Goal: Task Accomplishment & Management: Manage account settings

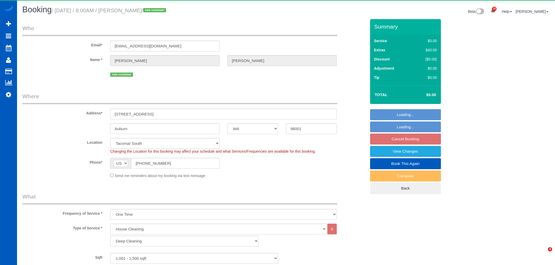
select select "WA"
select select "199"
select select "object:5332"
select select "1001"
select select "2"
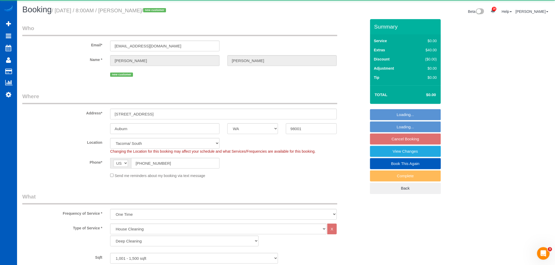
select select "spot1"
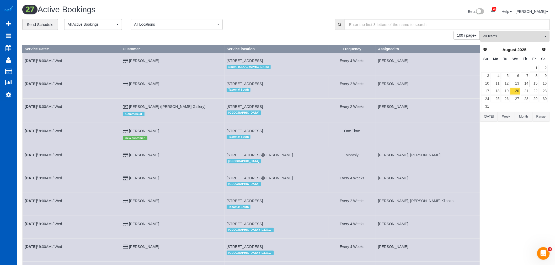
click at [496, 33] on button "All Teams" at bounding box center [514, 36] width 69 height 11
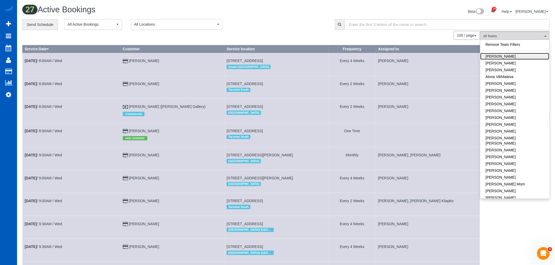
click at [510, 55] on link "[PERSON_NAME]" at bounding box center [514, 56] width 69 height 7
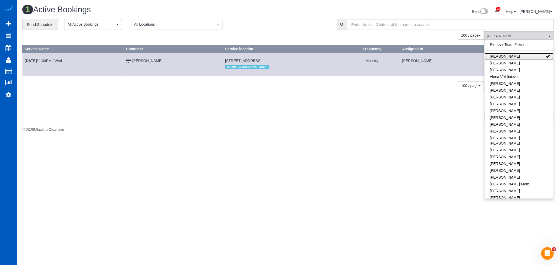
click at [510, 55] on link "[PERSON_NAME]" at bounding box center [519, 56] width 69 height 7
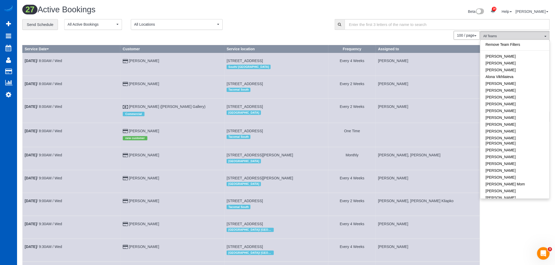
click at [155, 23] on span "All Locations" at bounding box center [175, 24] width 82 height 5
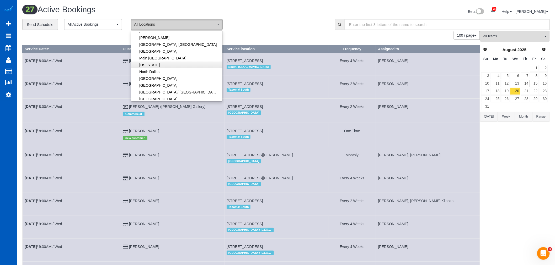
scroll to position [87, 0]
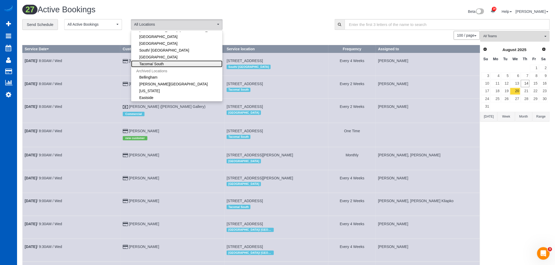
click at [175, 62] on link "Tacoma/ South" at bounding box center [176, 64] width 91 height 7
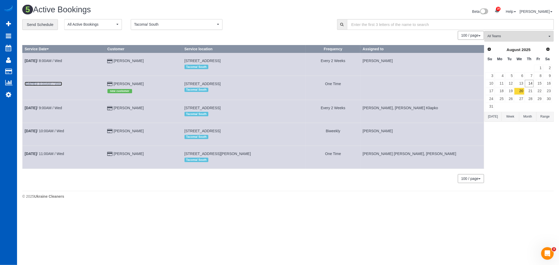
click at [46, 86] on link "[DATE] 8:00AM / Wed" at bounding box center [43, 84] width 37 height 4
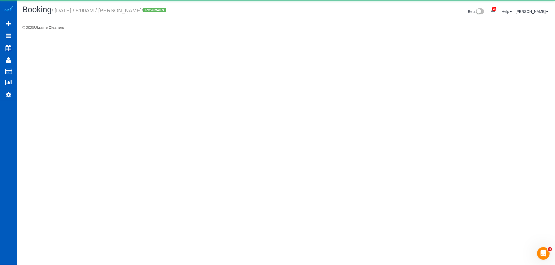
select select "WA"
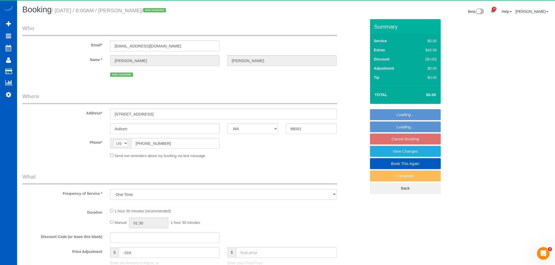
select select "object:7073"
select select "string:fspay-6b6c97fd-fb02-4f22-8fb4-1c954aab82ba"
select select "199"
select select "1001"
select select "2"
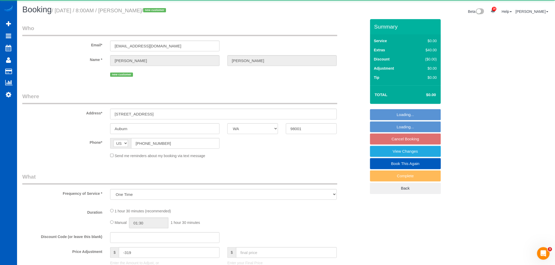
select select "spot10"
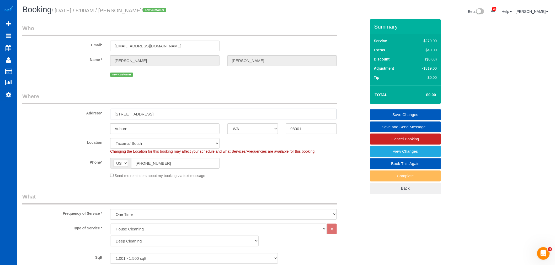
drag, startPoint x: 156, startPoint y: 118, endPoint x: 99, endPoint y: 117, distance: 57.7
click at [99, 117] on div "Address* [STREET_ADDRESS]" at bounding box center [193, 106] width 351 height 27
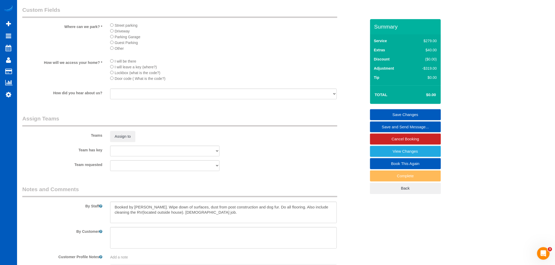
scroll to position [582, 0]
click at [108, 137] on div "Teams Assign to" at bounding box center [193, 127] width 351 height 27
click at [115, 141] on button "Assign to" at bounding box center [122, 136] width 25 height 11
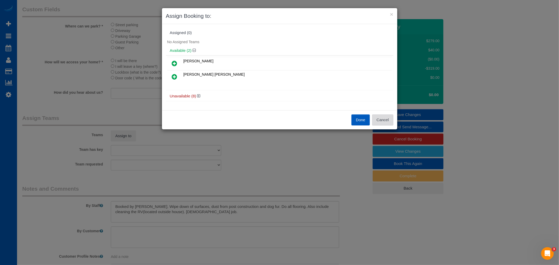
click at [383, 122] on button "Cancel" at bounding box center [382, 120] width 21 height 11
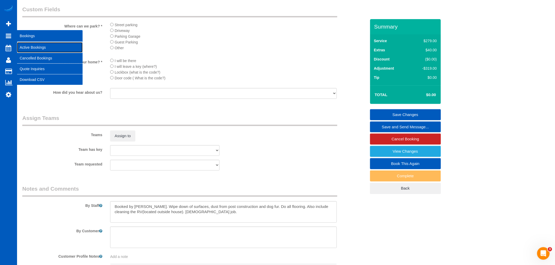
click at [35, 43] on link "Active Bookings" at bounding box center [50, 47] width 66 height 10
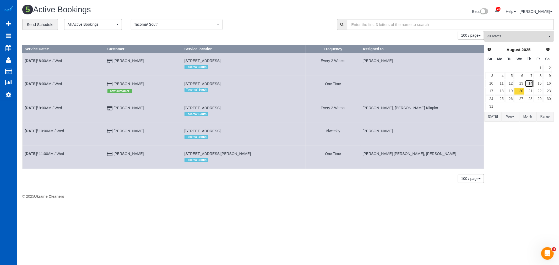
click at [528, 86] on link "14" at bounding box center [529, 83] width 9 height 7
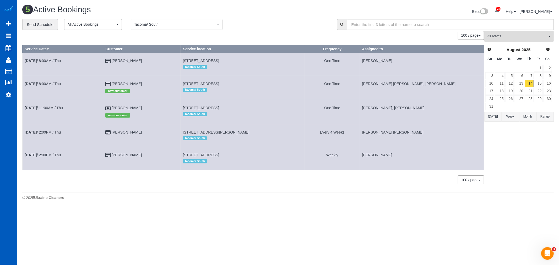
click at [519, 37] on span "All Teams" at bounding box center [518, 36] width 60 height 4
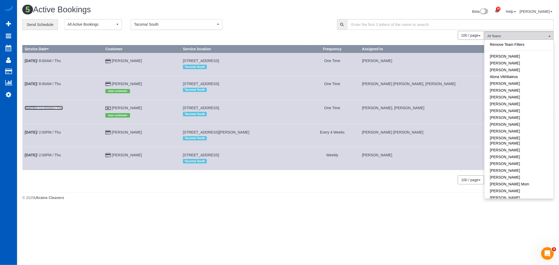
click at [49, 109] on link "[DATE] 11:00AM / Thu" at bounding box center [44, 108] width 38 height 4
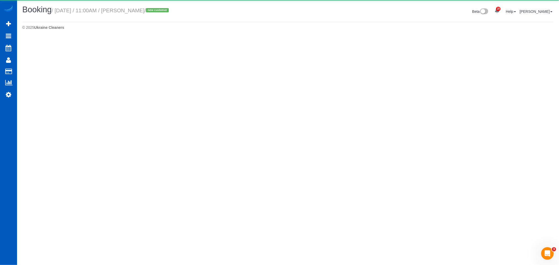
select select "WA"
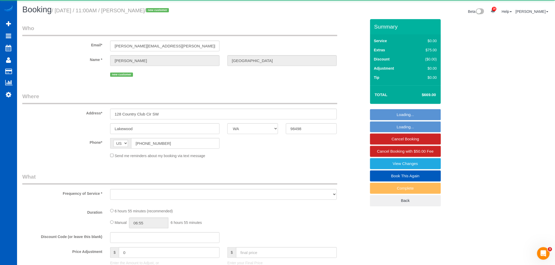
select select "object:8619"
select select "199"
select select "3001"
select select "3"
select select "4"
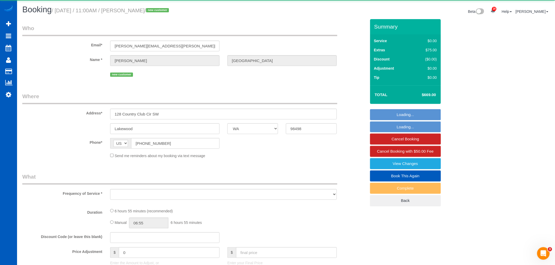
select select "spot19"
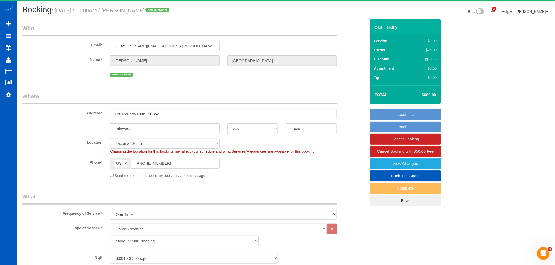
select select "3001"
select select "3"
select select "4"
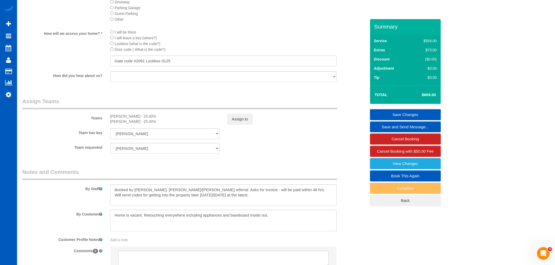
scroll to position [641, 0]
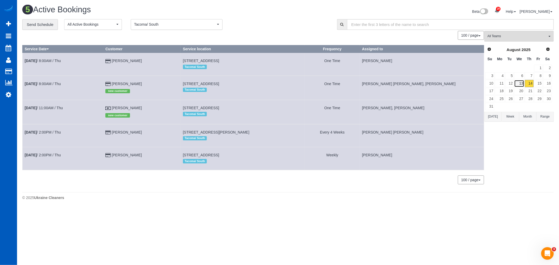
click at [515, 83] on link "13" at bounding box center [519, 83] width 10 height 7
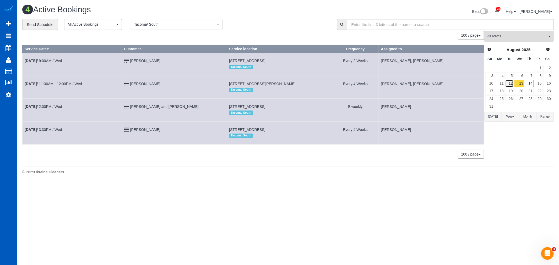
click at [513, 84] on link "12" at bounding box center [509, 83] width 9 height 7
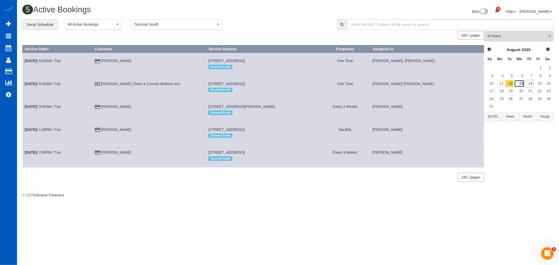
click at [519, 83] on link "13" at bounding box center [519, 83] width 10 height 7
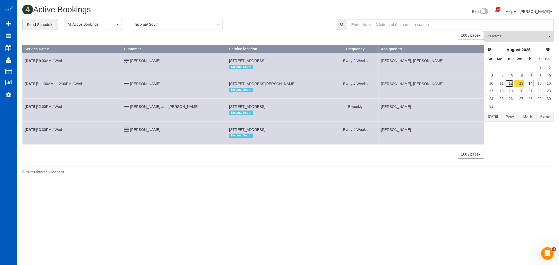
click at [511, 83] on link "12" at bounding box center [509, 83] width 9 height 7
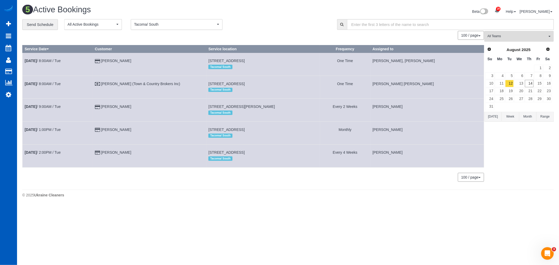
click at [520, 39] on span "All Teams" at bounding box center [518, 36] width 60 height 4
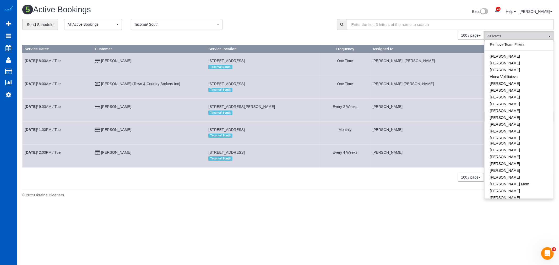
click at [164, 26] on span "Tacoma/ South" at bounding box center [175, 24] width 82 height 5
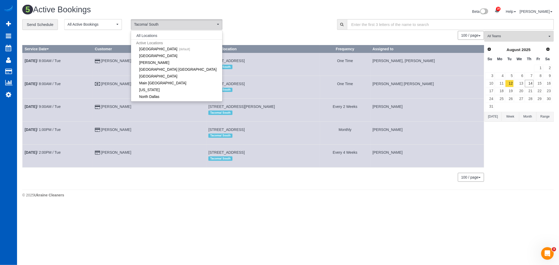
click at [169, 37] on li "All Locations" at bounding box center [176, 35] width 91 height 7
click at [146, 33] on button "All Locations" at bounding box center [147, 35] width 32 height 7
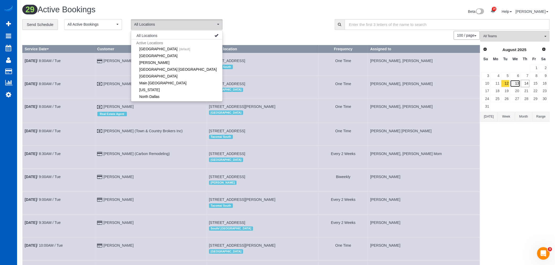
click at [515, 85] on link "13" at bounding box center [515, 83] width 10 height 7
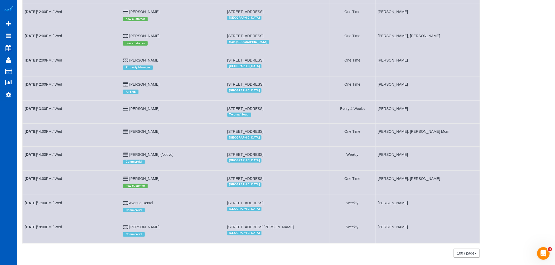
scroll to position [815, 0]
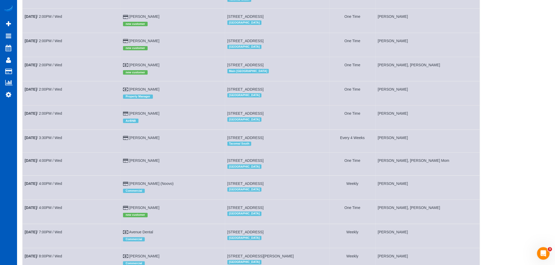
drag, startPoint x: 105, startPoint y: 69, endPoint x: 523, endPoint y: 60, distance: 418.4
click at [49, 19] on link "[DATE] 2:00PM / Wed" at bounding box center [43, 16] width 37 height 4
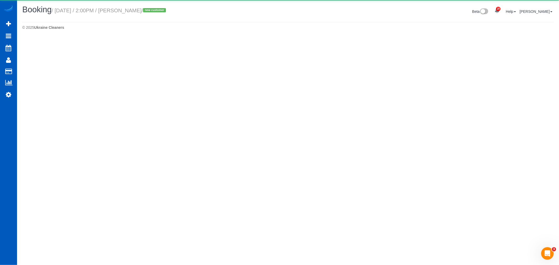
select select "WA"
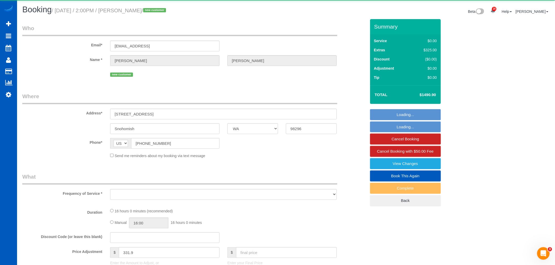
select select "object:10747"
select select "string:fspay-2e8fc606-b510-4e3c-a294-8036278919f9"
select select "199"
select select "4501"
select select "4"
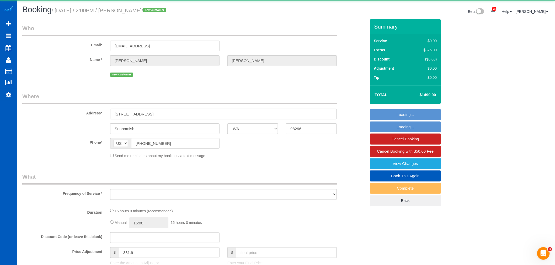
select select "5"
select select "spot27"
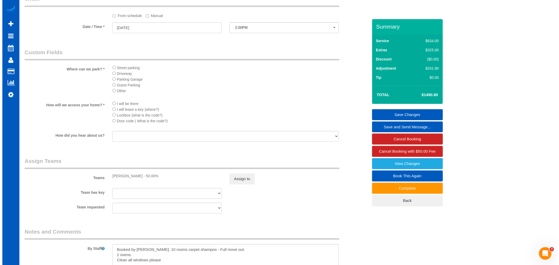
scroll to position [636, 0]
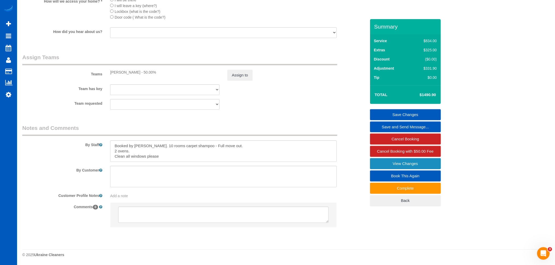
click at [403, 166] on link "View Changes" at bounding box center [405, 163] width 71 height 11
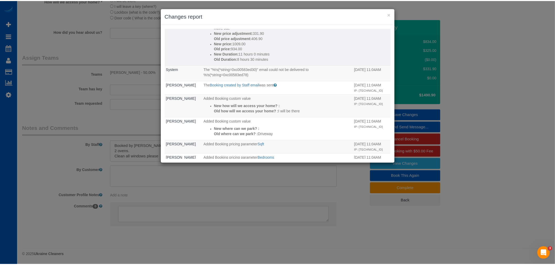
scroll to position [320, 0]
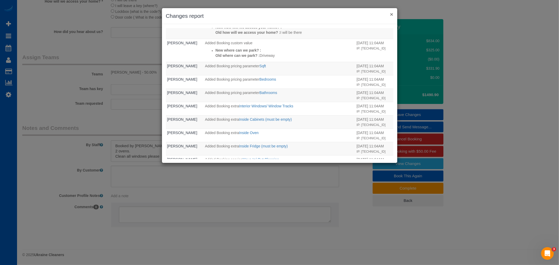
click at [392, 12] on button "×" at bounding box center [391, 15] width 3 height 6
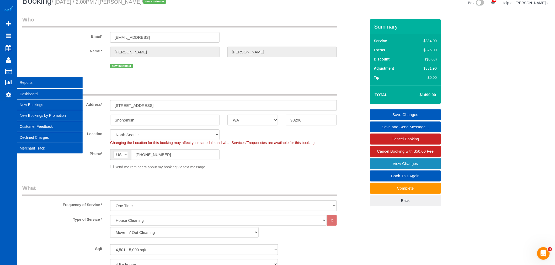
scroll to position [0, 0]
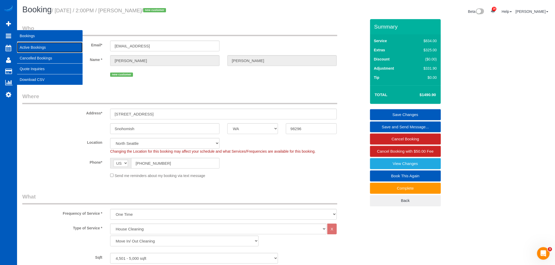
click at [44, 49] on link "Active Bookings" at bounding box center [50, 47] width 66 height 10
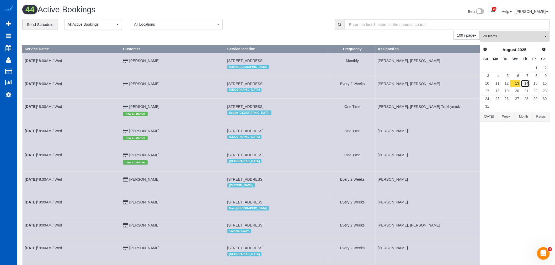
click at [526, 83] on link "14" at bounding box center [525, 83] width 9 height 7
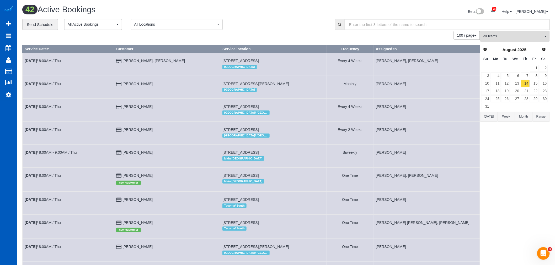
click at [507, 39] on span "All Teams" at bounding box center [513, 36] width 60 height 4
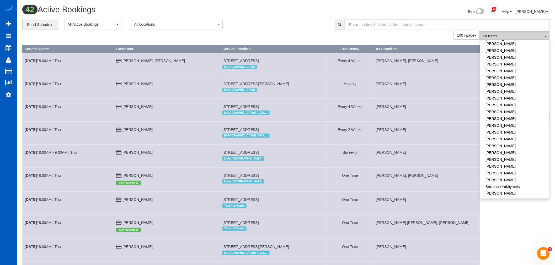
scroll to position [233, 0]
click at [510, 185] on link "[PERSON_NAME]" at bounding box center [514, 188] width 69 height 7
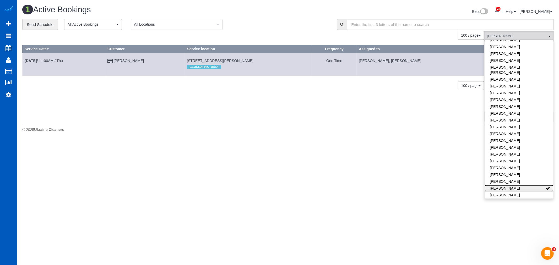
click at [510, 185] on link "[PERSON_NAME]" at bounding box center [519, 188] width 69 height 7
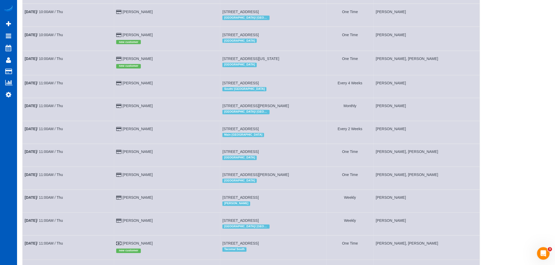
scroll to position [378, 0]
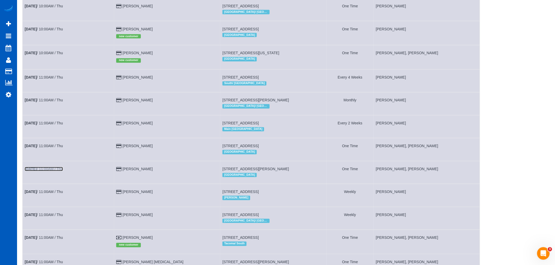
click at [44, 171] on link "[DATE] 11:00AM / Thu" at bounding box center [44, 169] width 38 height 4
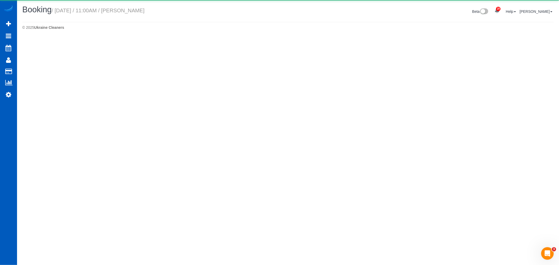
select select "WA"
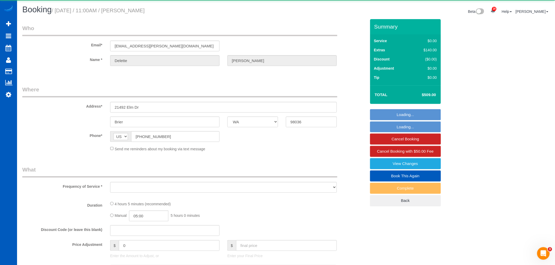
select select "object:14228"
select select "string:fspay-bca04d49-4196-4642-b4ff-56337c13ccd0"
select select "199"
select select "2001"
select select "3"
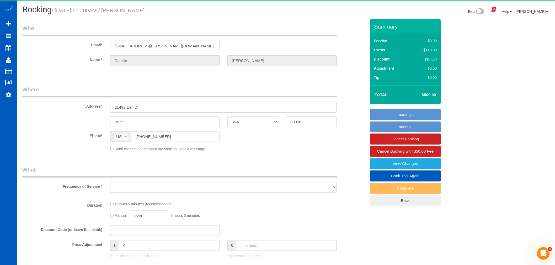
select select "2"
select select "spot35"
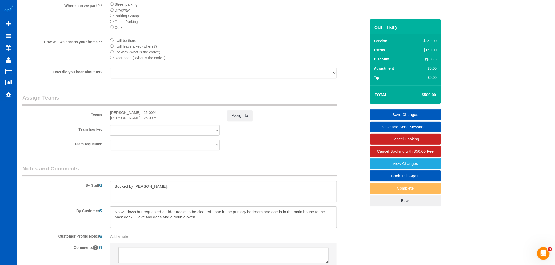
scroll to position [641, 0]
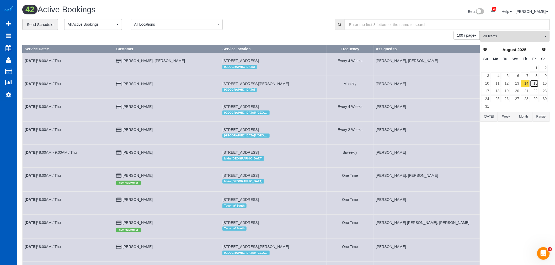
click at [534, 87] on link "15" at bounding box center [534, 83] width 9 height 7
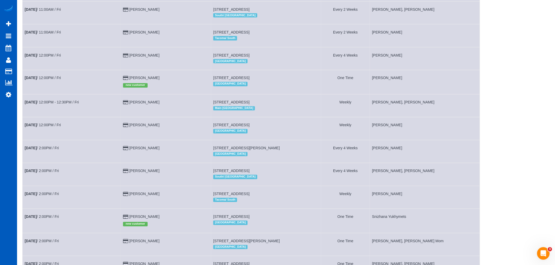
scroll to position [292, 0]
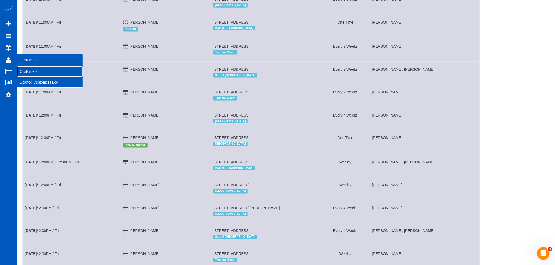
click at [27, 72] on link "Customers" at bounding box center [50, 71] width 66 height 10
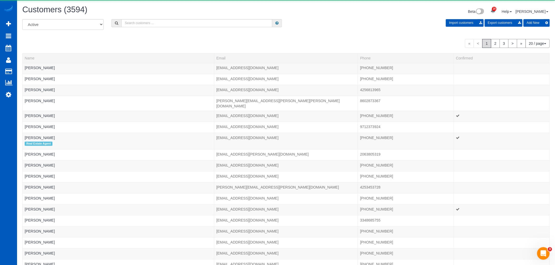
click at [161, 28] on div "All Active Archived Import customers Export customers Add New" at bounding box center [285, 26] width 535 height 15
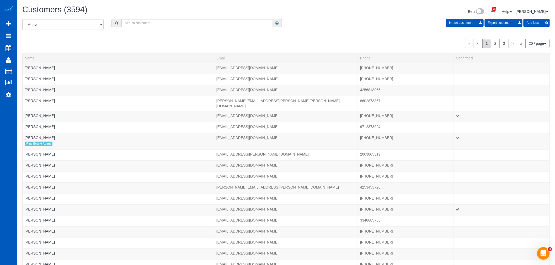
click at [164, 28] on div "All Active Archived Import customers Export customers Add New" at bounding box center [285, 26] width 535 height 15
click at [169, 26] on input "text" at bounding box center [196, 23] width 151 height 8
type input "a"
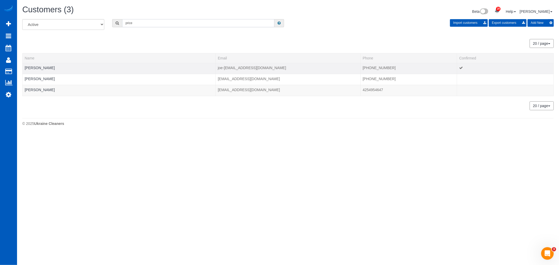
type input "price"
click at [35, 65] on td "[PERSON_NAME]" at bounding box center [119, 68] width 193 height 11
click at [32, 66] on link "[PERSON_NAME]" at bounding box center [40, 68] width 30 height 4
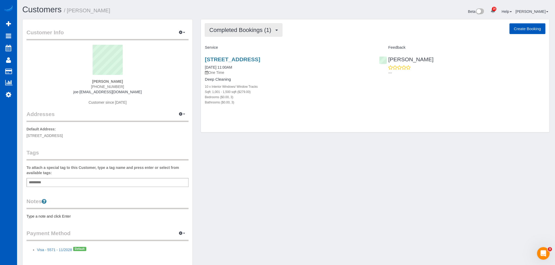
click at [248, 33] on span "Completed Bookings (1)" at bounding box center [241, 30] width 64 height 7
click at [234, 48] on link "Upcoming Bookings (11)" at bounding box center [232, 49] width 55 height 7
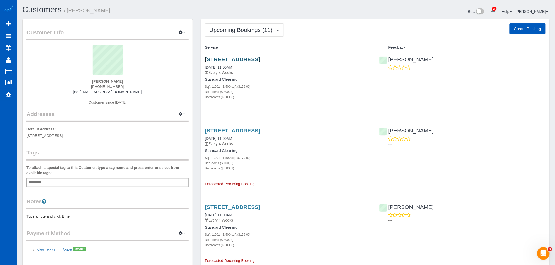
click at [233, 61] on link "[STREET_ADDRESS]" at bounding box center [232, 59] width 55 height 6
click at [245, 28] on span "Upcoming Bookings (11)" at bounding box center [242, 30] width 66 height 7
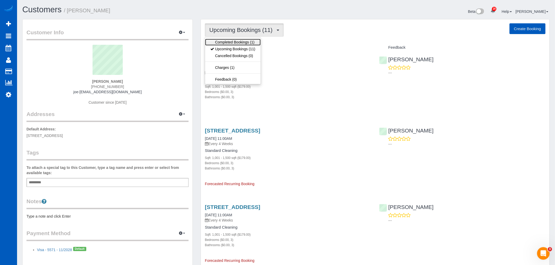
click at [241, 45] on link "Completed Bookings (1)" at bounding box center [232, 42] width 55 height 7
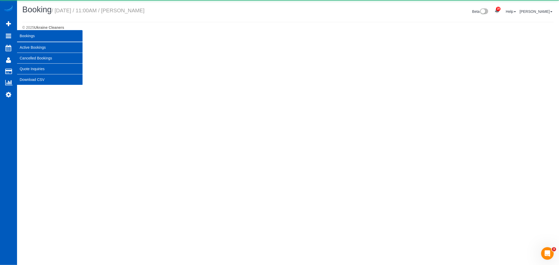
select select "WA"
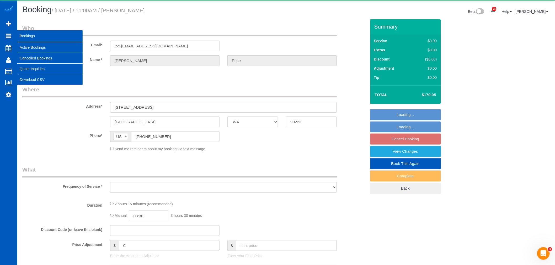
select select "object:16777"
select select "string:fspay-8f1d7c24-add9-40d9-9ddc-abbee3f000fb"
select select "199"
select select "1001"
select select "3"
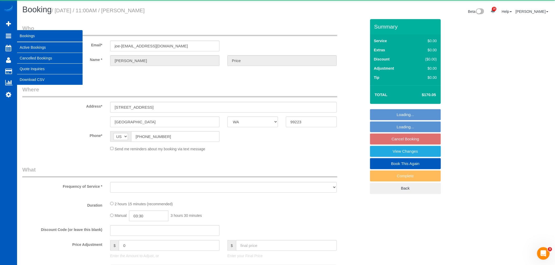
select select "3"
select select "spot47"
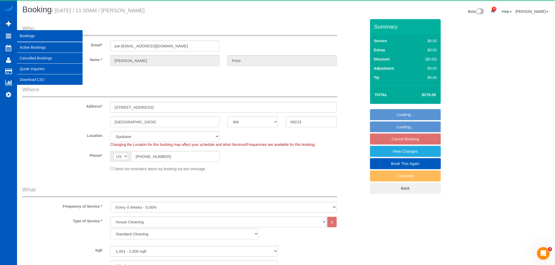
select select "object:17059"
select select "1001"
select select "3"
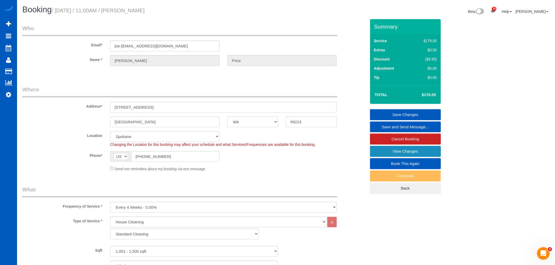
click at [395, 155] on link "View Changes" at bounding box center [405, 151] width 71 height 11
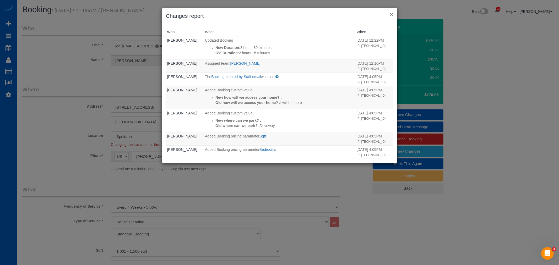
click at [392, 17] on button "×" at bounding box center [391, 15] width 3 height 6
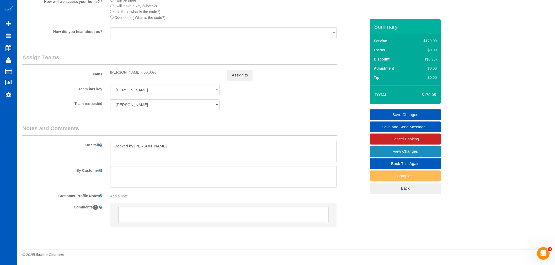
scroll to position [643, 0]
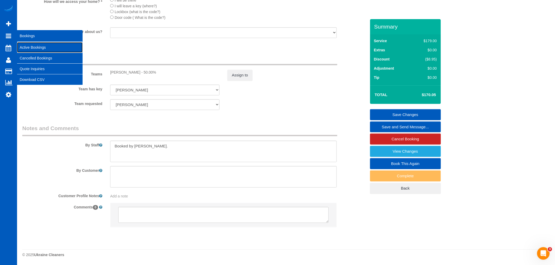
click at [32, 45] on link "Active Bookings" at bounding box center [50, 47] width 66 height 10
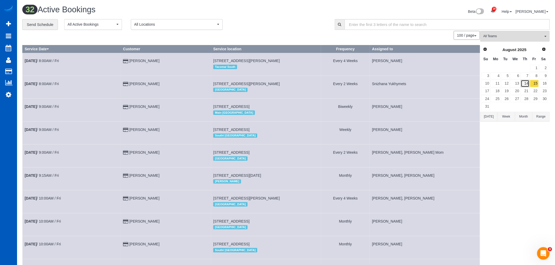
click at [521, 85] on link "14" at bounding box center [525, 83] width 9 height 7
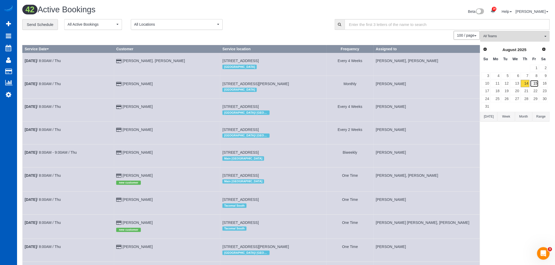
click at [532, 85] on link "15" at bounding box center [534, 83] width 9 height 7
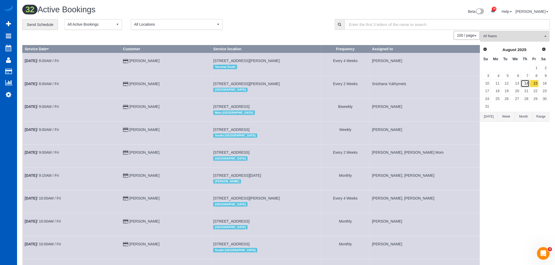
click at [526, 83] on link "14" at bounding box center [525, 83] width 9 height 7
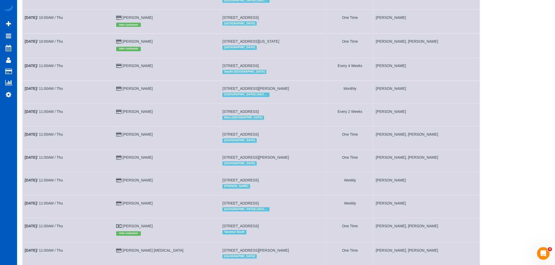
scroll to position [408, 0]
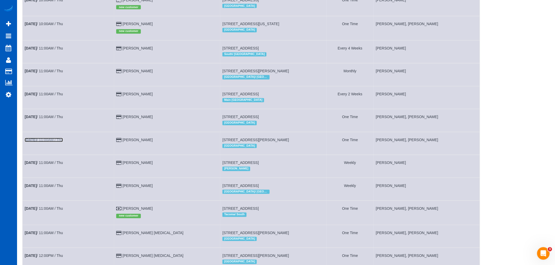
click at [33, 142] on b "[DATE]" at bounding box center [31, 140] width 12 height 4
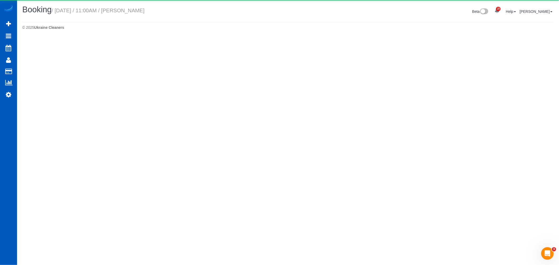
select select "WA"
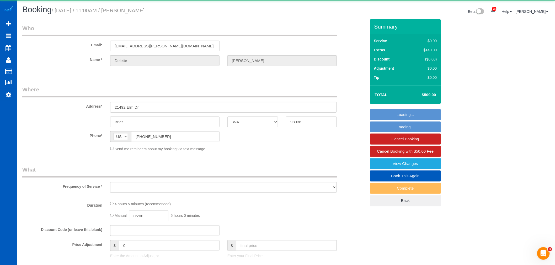
select select "object:20347"
select select "string:fspay-bca04d49-4196-4642-b4ff-56337c13ccd0"
select select "199"
select select "2001"
select select "3"
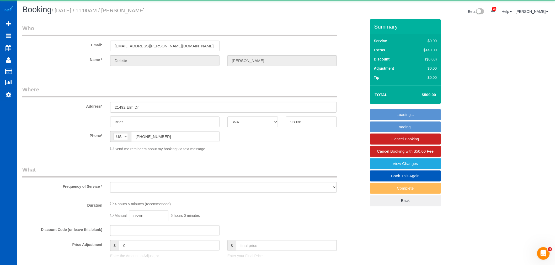
select select "2"
select select "spot57"
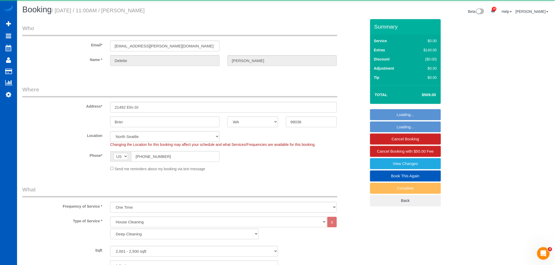
select select "2001"
select select "3"
select select "2"
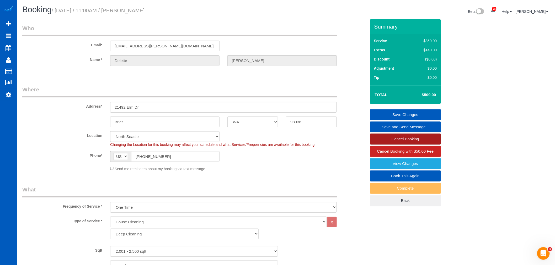
click at [395, 140] on link "Cancel Booking" at bounding box center [405, 139] width 71 height 11
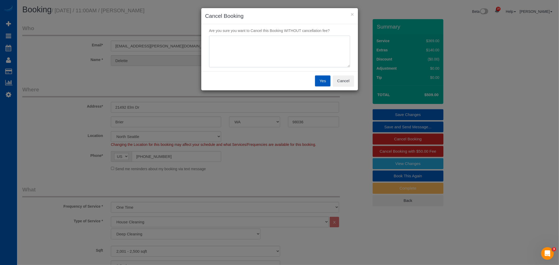
click at [285, 58] on textarea at bounding box center [279, 52] width 141 height 32
type textarea "c"
type textarea "Covid"
click at [323, 81] on button "Yes" at bounding box center [322, 80] width 15 height 11
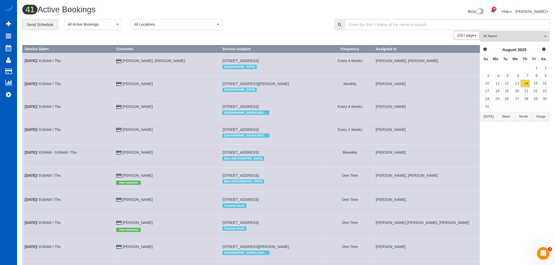
click at [500, 38] on span "All Teams" at bounding box center [513, 36] width 60 height 4
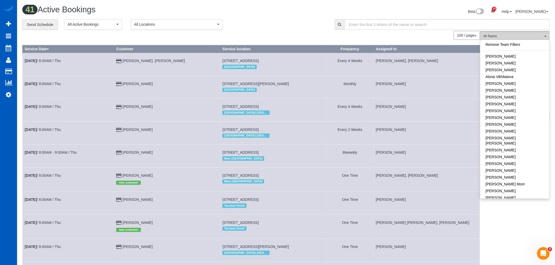
click at [500, 38] on span "All Teams" at bounding box center [513, 36] width 60 height 4
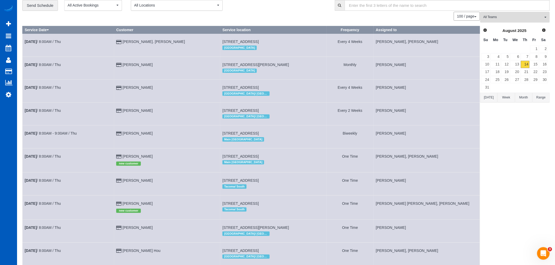
scroll to position [29, 0]
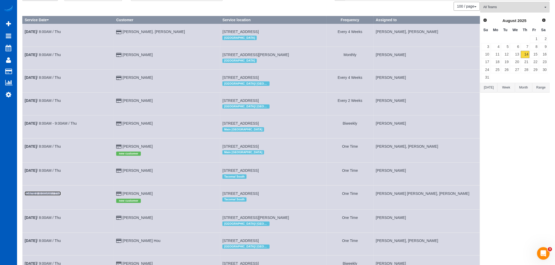
click at [41, 196] on link "[DATE] 8:00AM / Thu" at bounding box center [43, 194] width 36 height 4
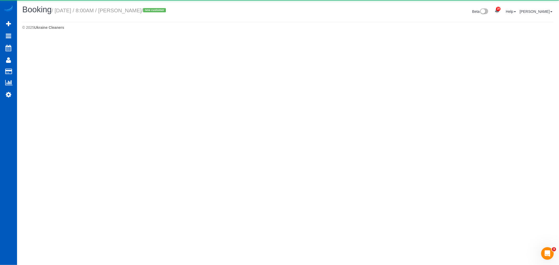
select select "WA"
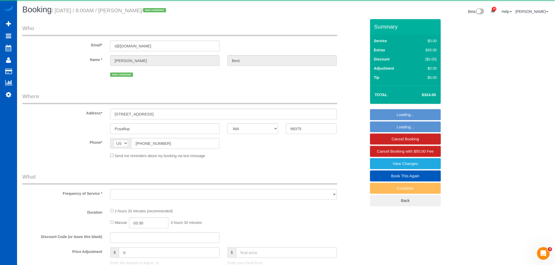
select select "object:21606"
select select "string:fspay-32b01d59-5db2-470a-bd9b-49841b69fef1"
select select "object:21915"
select select "199"
select select "spot68"
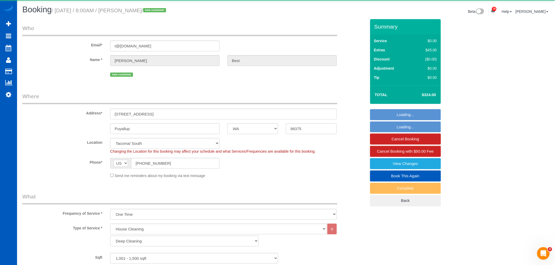
select select "1001"
select select "3"
select select "2"
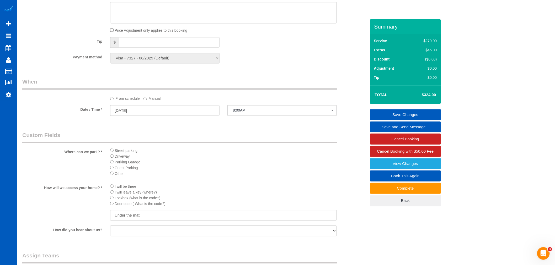
scroll to position [371, 0]
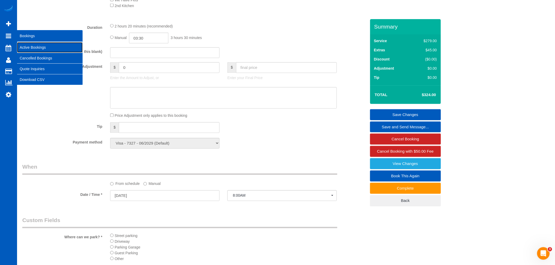
click at [33, 46] on link "Active Bookings" at bounding box center [50, 47] width 66 height 10
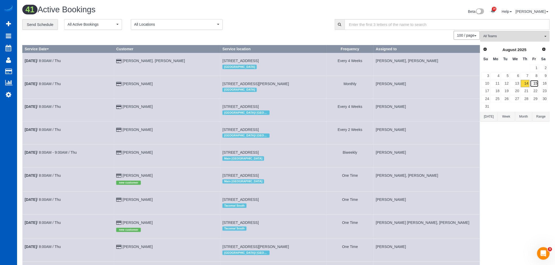
click at [532, 83] on link "15" at bounding box center [534, 83] width 9 height 7
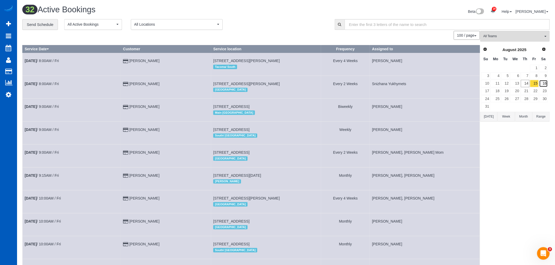
click at [542, 83] on link "16" at bounding box center [543, 83] width 9 height 7
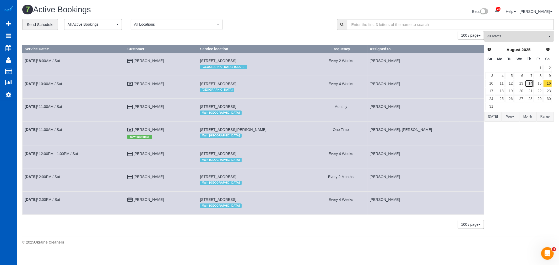
click at [526, 82] on link "14" at bounding box center [529, 83] width 9 height 7
click at [516, 38] on span "All Teams" at bounding box center [518, 36] width 60 height 4
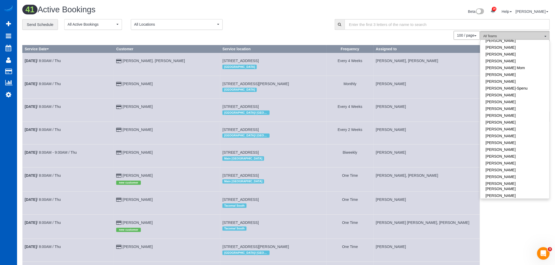
scroll to position [145, 0]
click at [506, 97] on link "[PERSON_NAME]" at bounding box center [514, 100] width 69 height 7
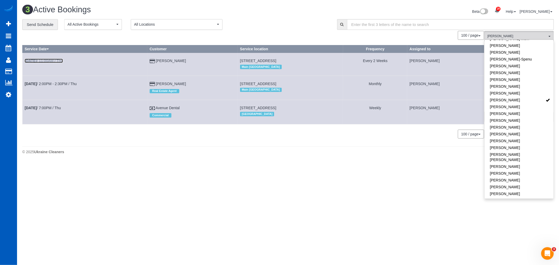
click at [55, 61] on link "[DATE] 11:00AM / Thu" at bounding box center [44, 61] width 38 height 4
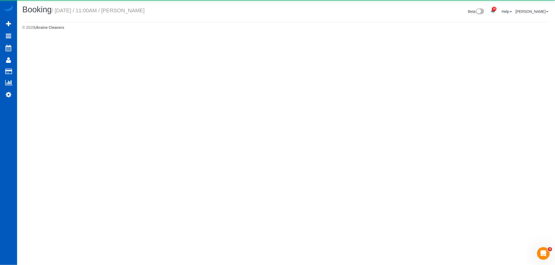
select select "WA"
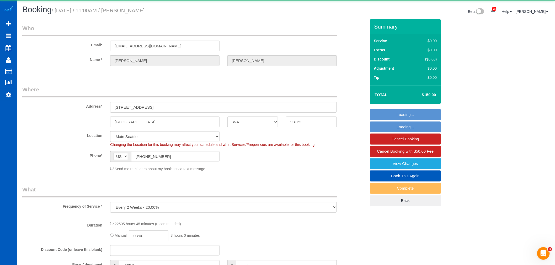
select select "object:24696"
select select "5001"
select select "3"
select select "spot76"
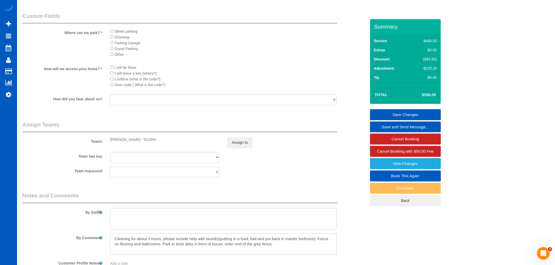
scroll to position [554, 0]
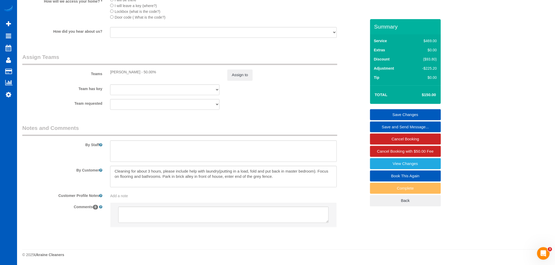
click at [247, 68] on div "Teams [PERSON_NAME] - 50.00% Assign to" at bounding box center [193, 66] width 351 height 27
click at [243, 73] on button "Assign to" at bounding box center [239, 74] width 25 height 11
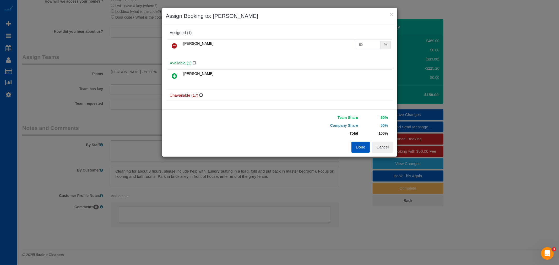
drag, startPoint x: 365, startPoint y: 45, endPoint x: 264, endPoint y: 20, distance: 104.0
click at [264, 20] on div "× Assign Booking to: [PERSON_NAME] Assigned (1) [PERSON_NAME] 50 % Available (1…" at bounding box center [280, 82] width 236 height 149
type input "55"
click at [357, 147] on button "Done" at bounding box center [360, 147] width 18 height 11
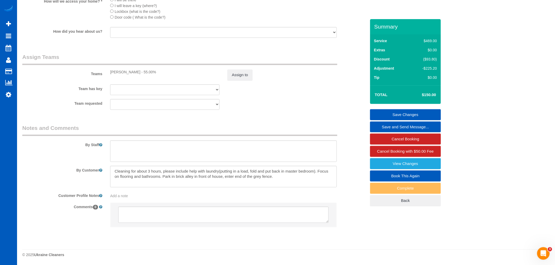
click at [415, 114] on link "Save Changes" at bounding box center [405, 114] width 71 height 11
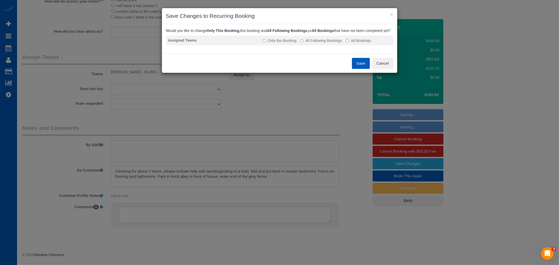
click at [326, 43] on label "All Following Bookings" at bounding box center [321, 40] width 42 height 5
click at [366, 69] on button "Save" at bounding box center [361, 63] width 18 height 11
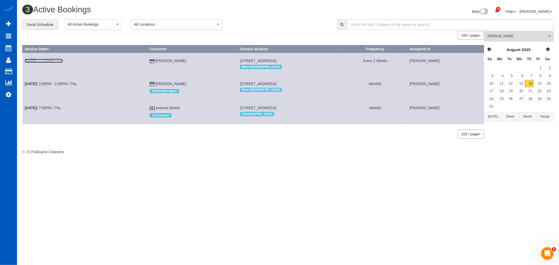
click at [54, 59] on link "[DATE] 11:00AM / Thu" at bounding box center [44, 61] width 38 height 4
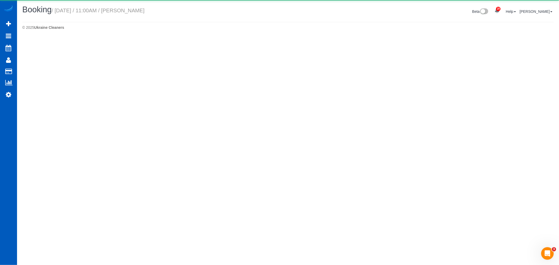
select select "WA"
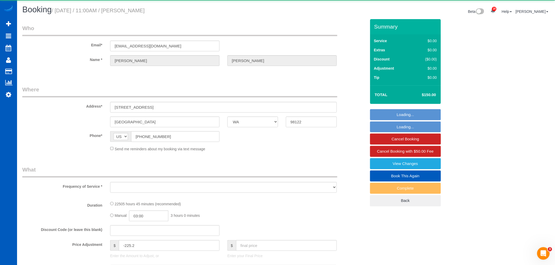
select select "object:25916"
select select "string:fspay-22898974-570a-45a5-bafc-0a8c23048216"
select select "spot85"
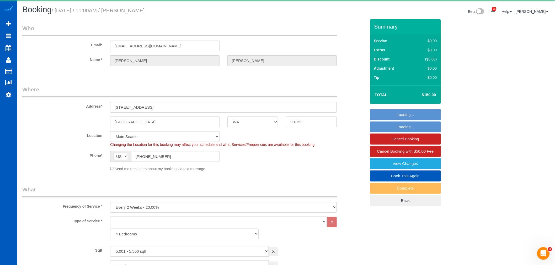
select select "object:26169"
select select "5001"
select select "3"
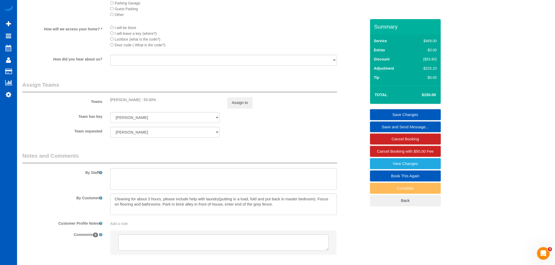
scroll to position [554, 0]
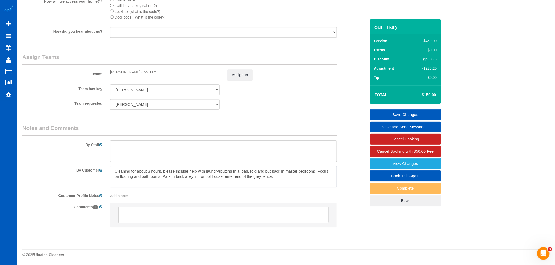
click at [300, 182] on textarea at bounding box center [223, 176] width 226 height 21
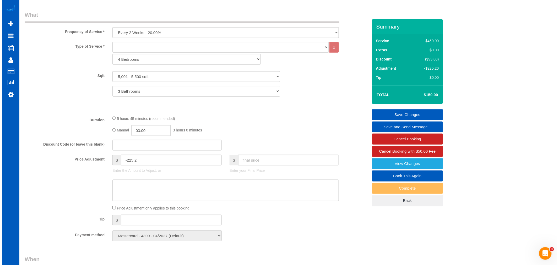
scroll to position [0, 0]
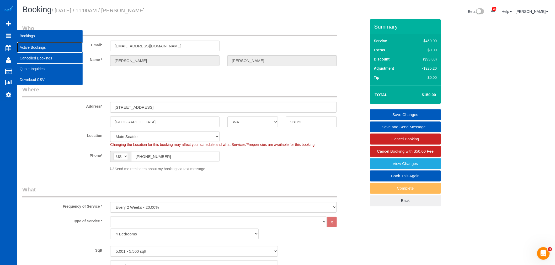
click at [42, 47] on link "Active Bookings" at bounding box center [50, 47] width 66 height 10
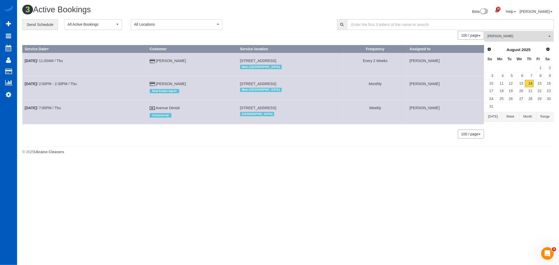
click at [505, 39] on span "[PERSON_NAME]" at bounding box center [518, 36] width 60 height 4
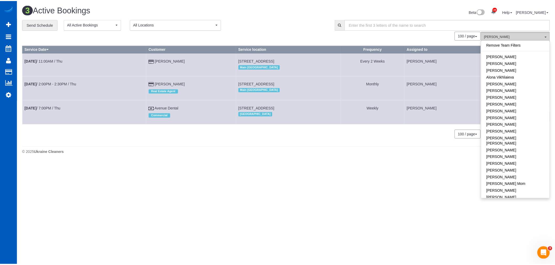
scroll to position [121, 0]
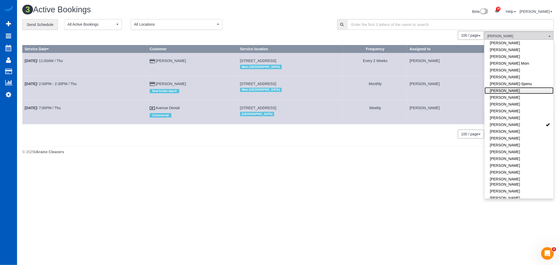
click at [518, 87] on link "[PERSON_NAME]" at bounding box center [519, 90] width 69 height 7
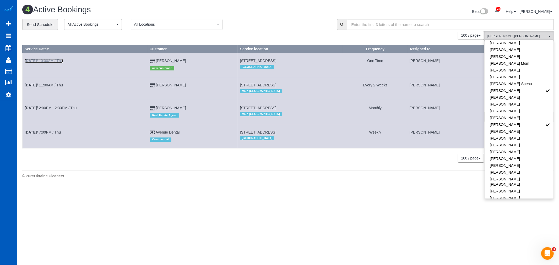
click at [44, 60] on link "[DATE] 10:00AM / Thu" at bounding box center [44, 61] width 38 height 4
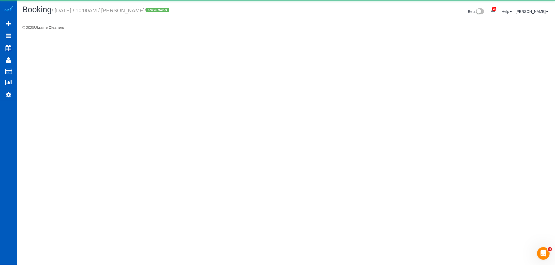
select select "CO"
select select "number:8"
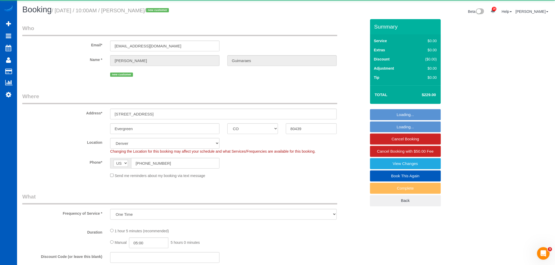
select select "object:27423"
select select "199"
select select "2"
select select "spot94"
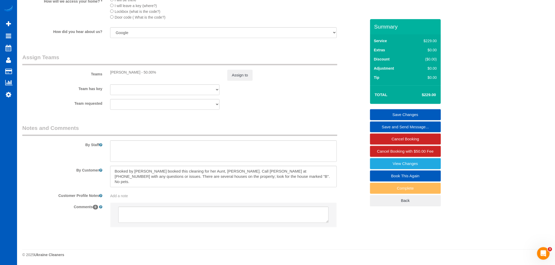
scroll to position [651, 0]
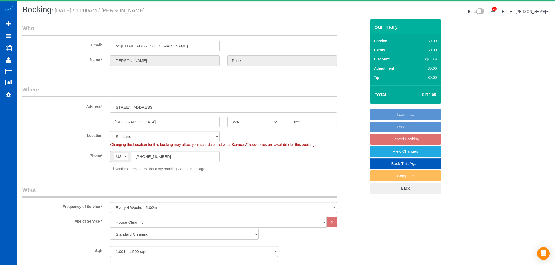
select select "WA"
select select "199"
select select "1001"
select select "3"
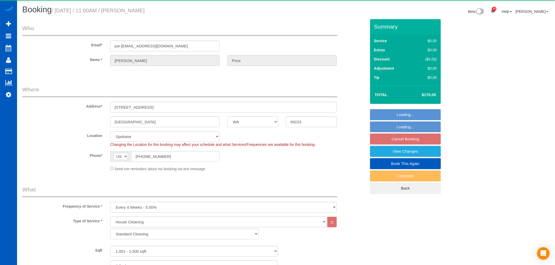
select select "spot2"
select select "1001"
select select "3"
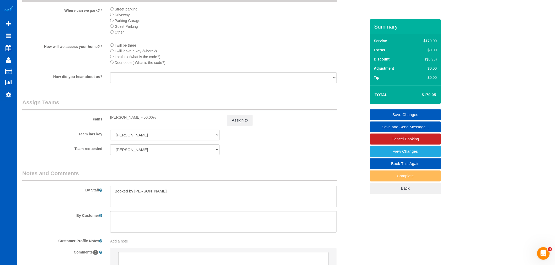
scroll to position [527, 0]
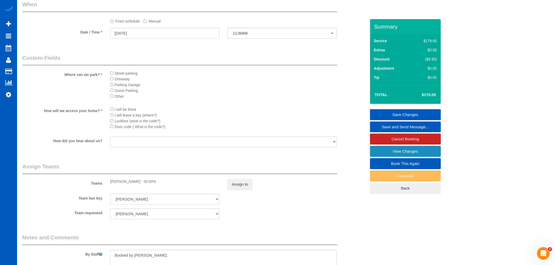
click at [409, 157] on link "View Changes" at bounding box center [405, 151] width 71 height 11
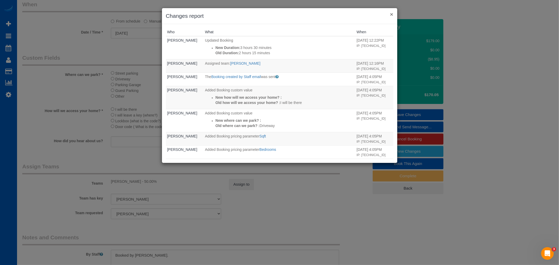
click at [391, 15] on button "×" at bounding box center [391, 15] width 3 height 6
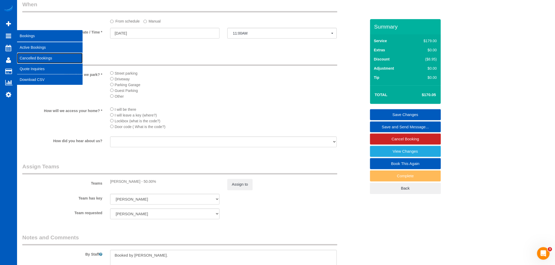
click at [36, 58] on link "Cancelled Bookings" at bounding box center [50, 58] width 66 height 10
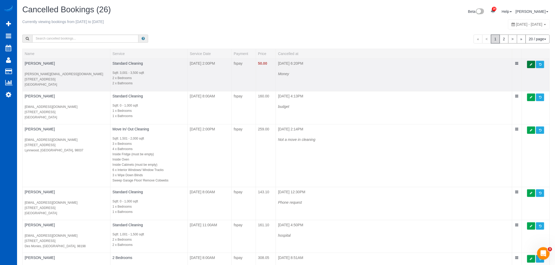
click at [527, 65] on link at bounding box center [531, 65] width 8 height 8
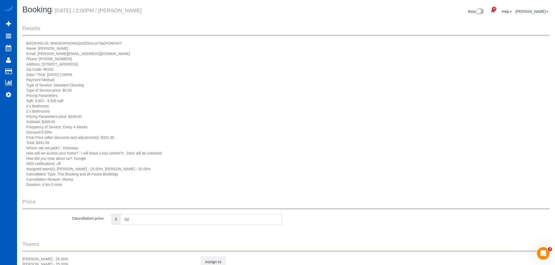
drag, startPoint x: 133, startPoint y: 217, endPoint x: 72, endPoint y: 212, distance: 61.0
click at [72, 212] on fieldset "Price Cancellation price $ 50" at bounding box center [285, 214] width 527 height 32
type input "0"
click at [373, 240] on div "Details BOOKING-ID: MNGbOXHzS8uQoslZSurLw73aDX3AFehY Name: Steven Braden Email:…" at bounding box center [285, 160] width 527 height 273
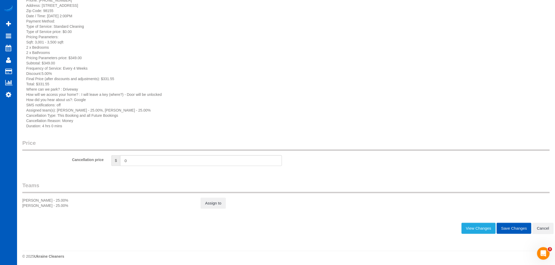
scroll to position [60, 0]
click at [510, 229] on button "Save Changes" at bounding box center [513, 226] width 35 height 11
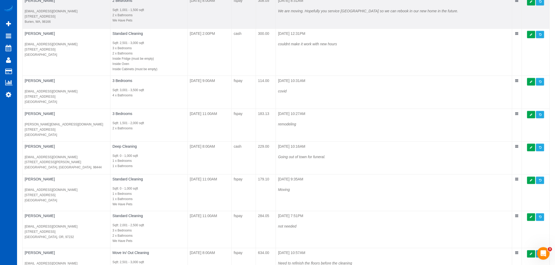
scroll to position [262, 0]
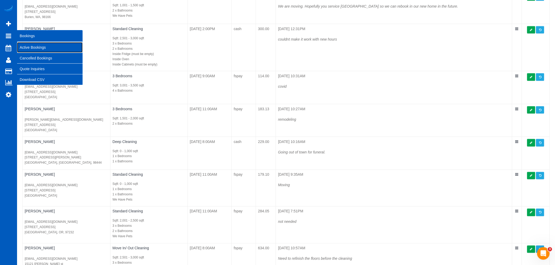
click at [36, 46] on link "Active Bookings" at bounding box center [50, 47] width 66 height 10
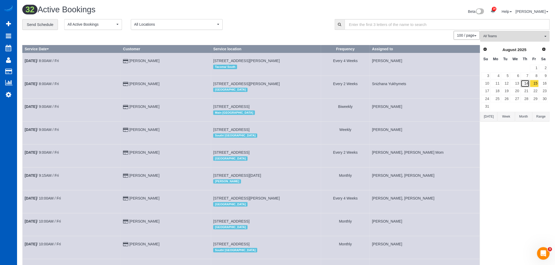
click at [523, 84] on link "14" at bounding box center [525, 83] width 9 height 7
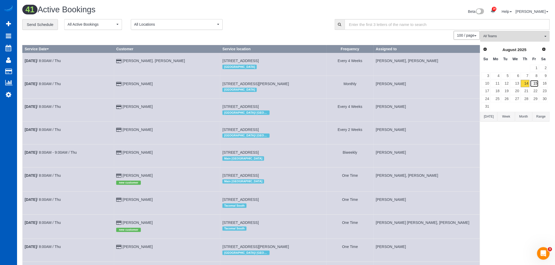
click at [534, 84] on link "15" at bounding box center [534, 83] width 9 height 7
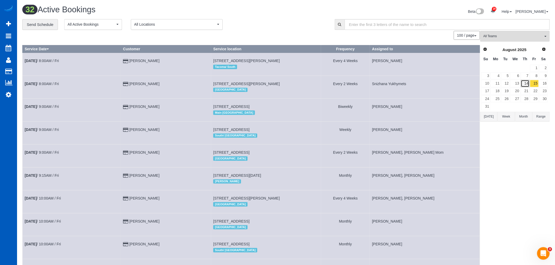
click at [527, 84] on link "14" at bounding box center [525, 83] width 9 height 7
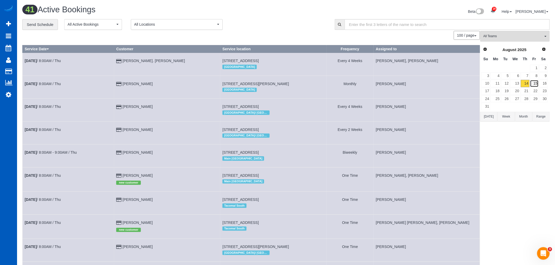
click at [533, 84] on link "15" at bounding box center [534, 83] width 9 height 7
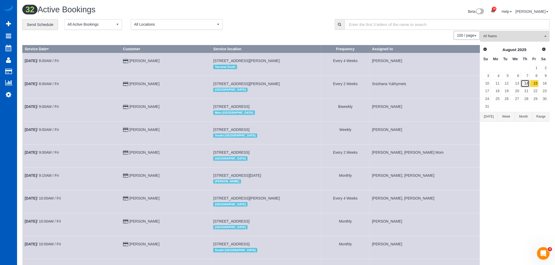
click at [522, 83] on link "14" at bounding box center [525, 83] width 9 height 7
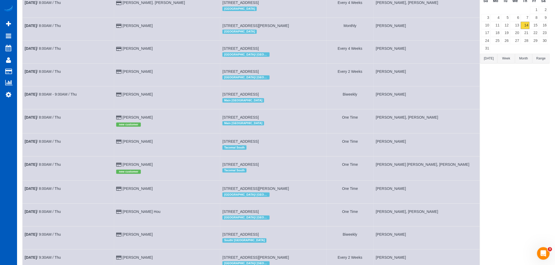
scroll to position [87, 0]
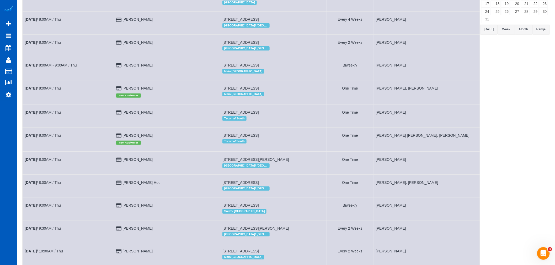
drag, startPoint x: 208, startPoint y: 186, endPoint x: 276, endPoint y: 187, distance: 68.4
click at [276, 187] on td "12425 Sw 55th Pl, Portland, OR 97219 Portland/ Vancouver" at bounding box center [273, 186] width 106 height 23
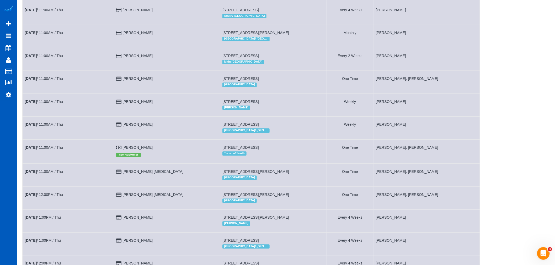
scroll to position [524, 0]
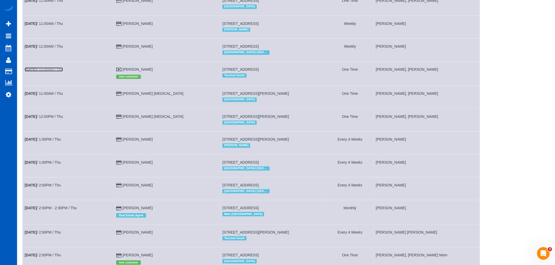
click at [49, 72] on link "[DATE] 11:00AM / Thu" at bounding box center [44, 69] width 38 height 4
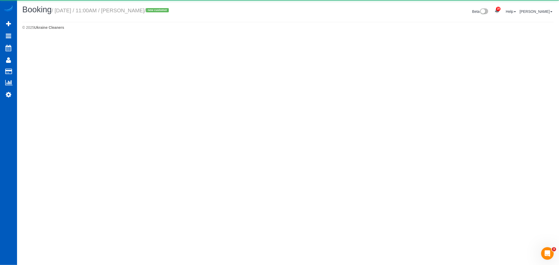
select select "WA"
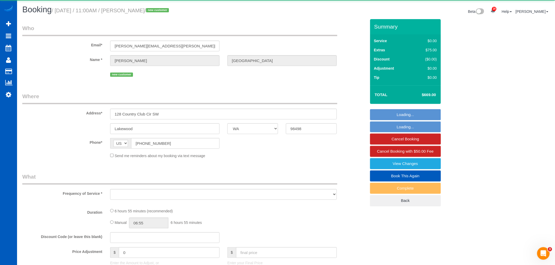
select select "object:6883"
select select "199"
select select "3001"
select select "3"
select select "4"
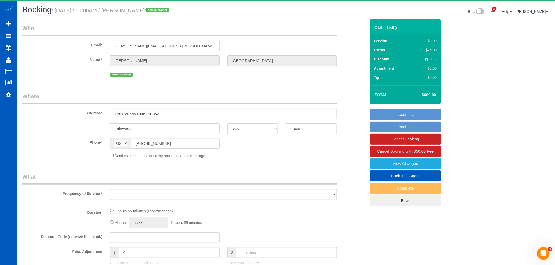
select select "spot12"
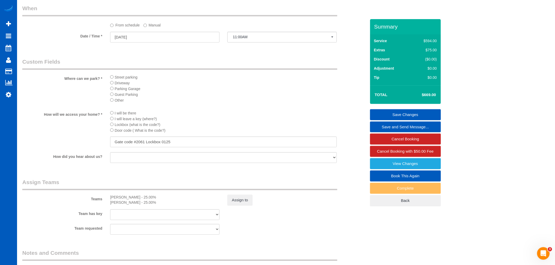
scroll to position [524, 0]
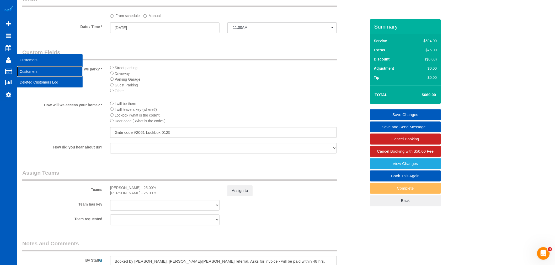
click at [27, 68] on link "Customers" at bounding box center [50, 71] width 66 height 10
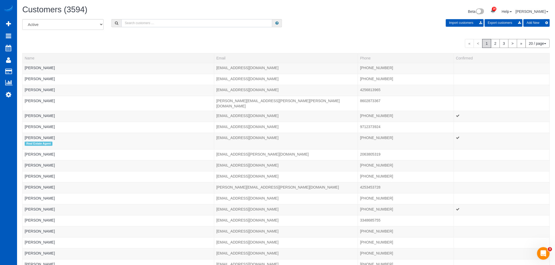
click at [159, 24] on input "text" at bounding box center [196, 23] width 151 height 8
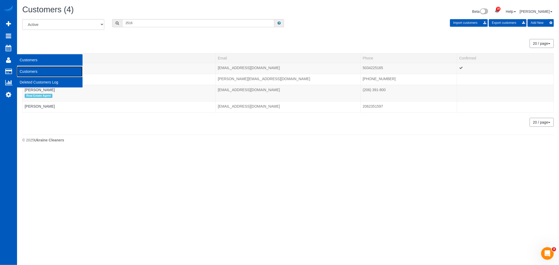
click at [27, 72] on link "Customers" at bounding box center [50, 71] width 66 height 10
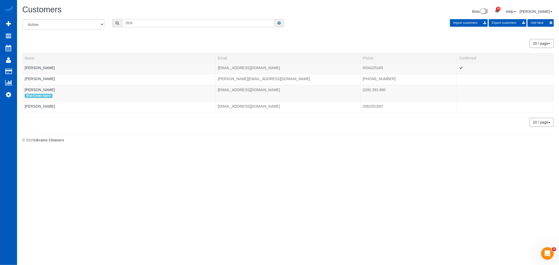
drag, startPoint x: 145, startPoint y: 25, endPoint x: 89, endPoint y: 22, distance: 56.2
click at [89, 22] on div "All Active Archived 2516 Import customers Export customers Add New" at bounding box center [287, 26] width 539 height 15
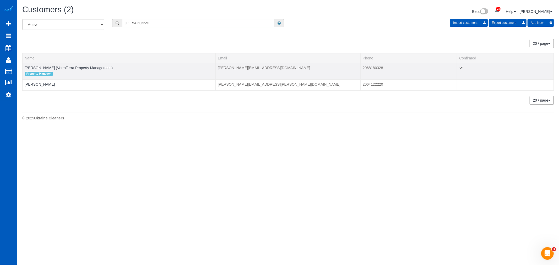
type input "welch"
click at [69, 72] on div "Property Manager" at bounding box center [119, 74] width 189 height 7
click at [72, 70] on link "[PERSON_NAME] (VerraTerra Property Management)" at bounding box center [69, 68] width 88 height 4
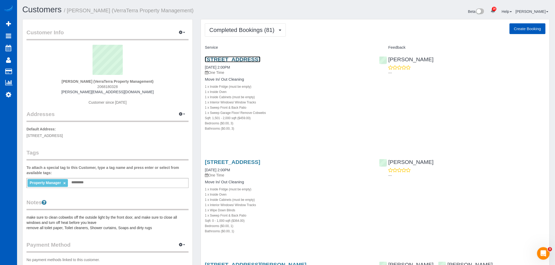
click at [245, 61] on link "[STREET_ADDRESS]" at bounding box center [232, 59] width 55 height 6
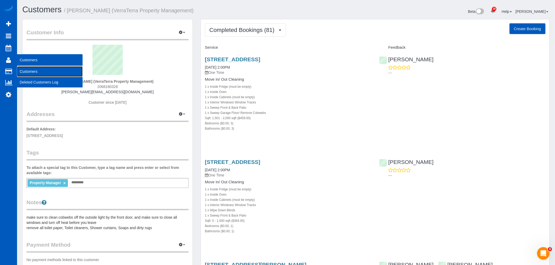
click at [31, 72] on link "Customers" at bounding box center [50, 71] width 66 height 10
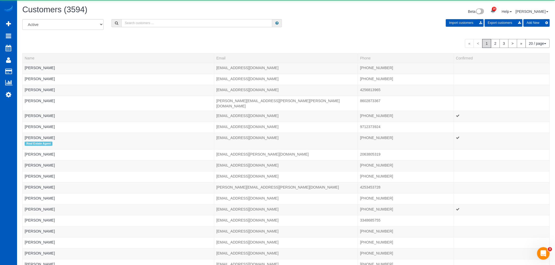
click at [146, 24] on input "text" at bounding box center [196, 23] width 151 height 8
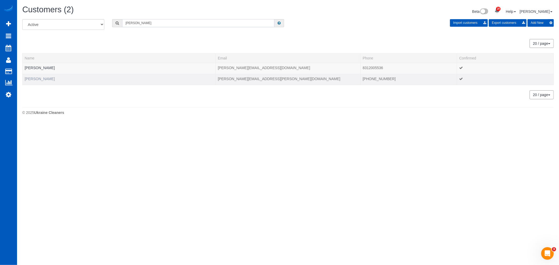
type input "newell"
click at [38, 78] on link "Kristin Newell" at bounding box center [40, 79] width 30 height 4
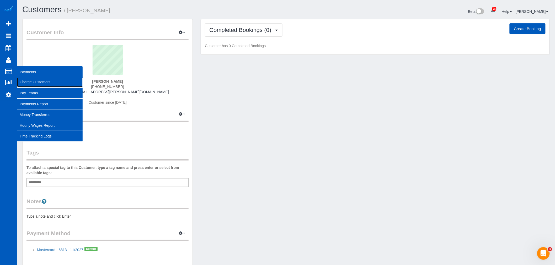
click at [30, 85] on link "Charge Customers" at bounding box center [50, 82] width 66 height 10
select select
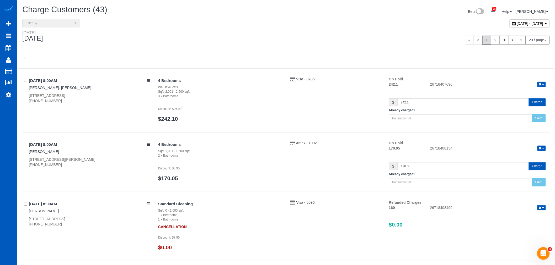
click at [512, 24] on icon at bounding box center [513, 24] width 3 height 4
type input "**********"
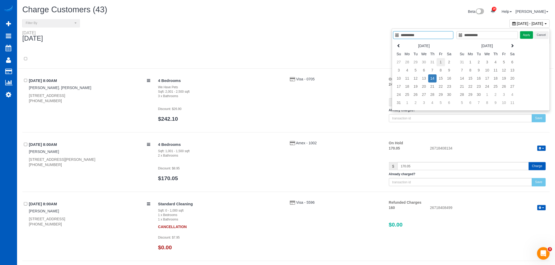
type input "**********"
click at [444, 62] on td "1" at bounding box center [440, 62] width 8 height 8
type input "**********"
click at [442, 62] on td "1" at bounding box center [440, 62] width 8 height 8
type input "**********"
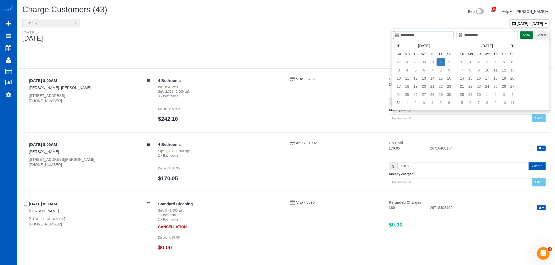
click at [525, 34] on button "Apply" at bounding box center [526, 35] width 13 height 8
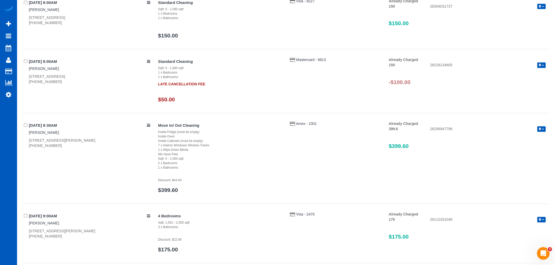
scroll to position [437, 0]
click at [544, 67] on button "button" at bounding box center [541, 64] width 8 height 6
click at [539, 72] on link "Refund" at bounding box center [524, 73] width 41 height 7
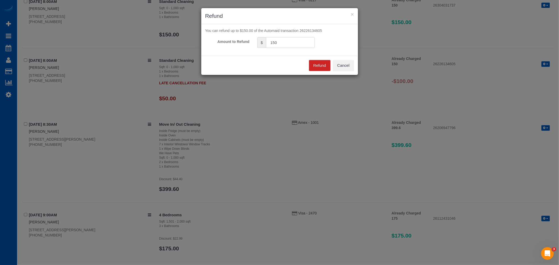
drag, startPoint x: 297, startPoint y: 44, endPoint x: 208, endPoint y: 39, distance: 89.2
click at [208, 39] on div "Amount to Refund $ 150" at bounding box center [279, 42] width 157 height 11
type input "100"
click at [318, 70] on button "Refund" at bounding box center [319, 65] width 21 height 11
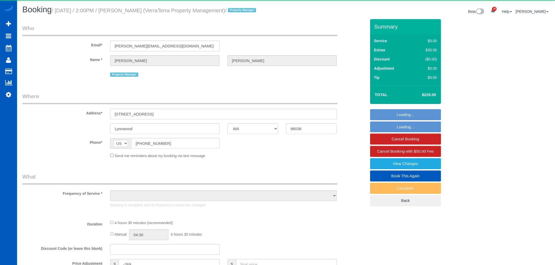
select select "WA"
select select "object:1270"
select select "199"
select select "1501"
select select "3"
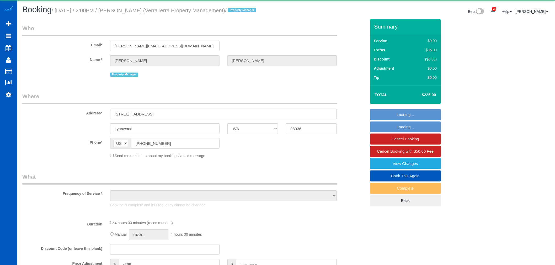
select select "3"
select select "spot1"
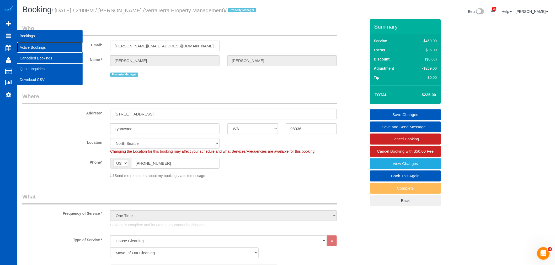
click at [39, 50] on link "Active Bookings" at bounding box center [50, 47] width 66 height 10
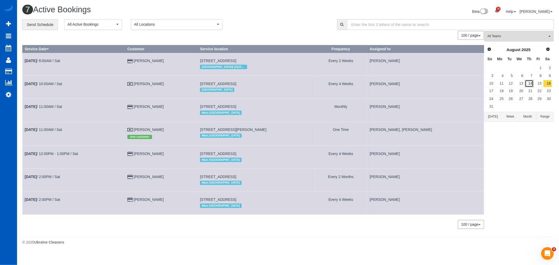
click at [533, 83] on link "14" at bounding box center [529, 83] width 9 height 7
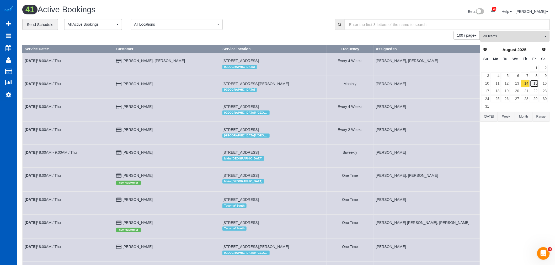
click at [538, 85] on link "15" at bounding box center [534, 83] width 9 height 7
click at [525, 83] on link "14" at bounding box center [525, 83] width 9 height 7
click at [536, 83] on link "15" at bounding box center [534, 83] width 9 height 7
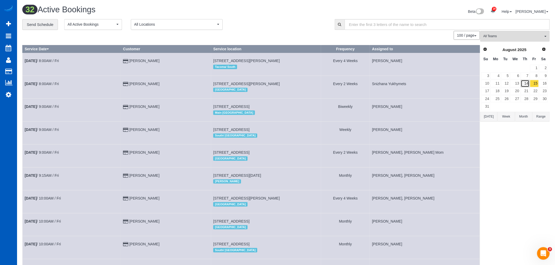
click at [526, 83] on link "14" at bounding box center [525, 83] width 9 height 7
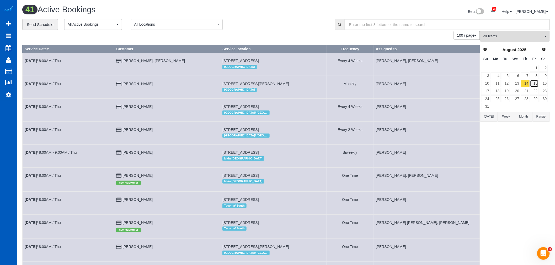
click at [533, 85] on link "15" at bounding box center [534, 83] width 9 height 7
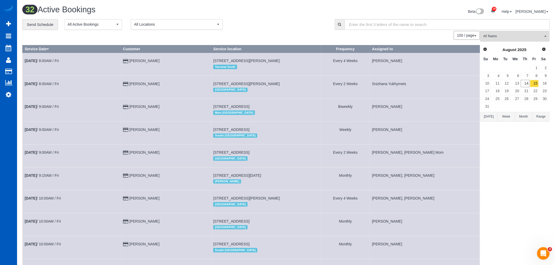
click at [529, 85] on td "15" at bounding box center [533, 84] width 9 height 8
click at [535, 87] on link "15" at bounding box center [534, 83] width 9 height 7
click at [526, 84] on link "14" at bounding box center [525, 83] width 9 height 7
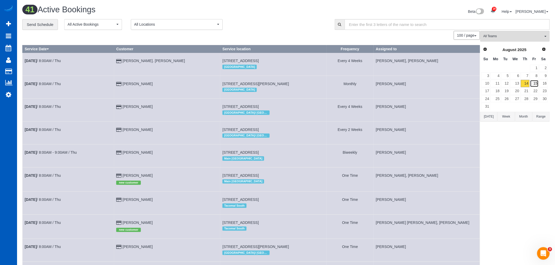
click at [535, 87] on link "15" at bounding box center [534, 83] width 9 height 7
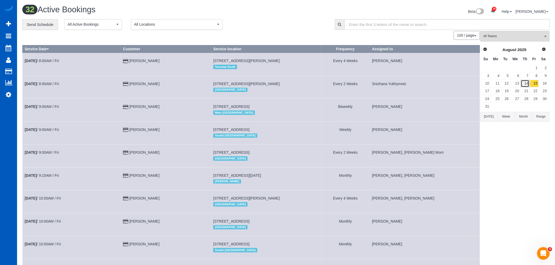
click at [526, 85] on link "14" at bounding box center [525, 83] width 9 height 7
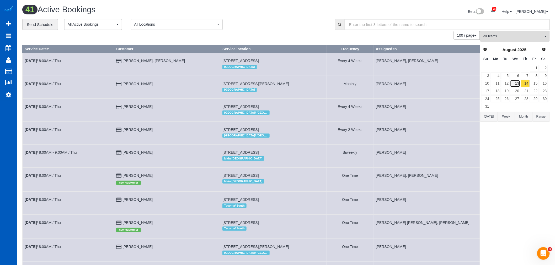
click at [519, 83] on link "13" at bounding box center [515, 83] width 10 height 7
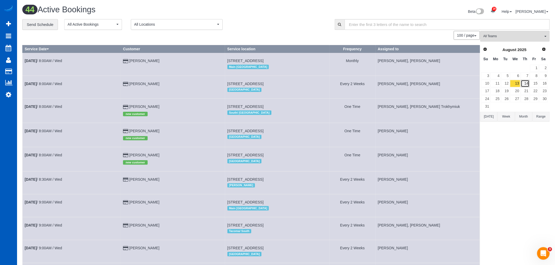
drag, startPoint x: 519, startPoint y: 83, endPoint x: 526, endPoint y: 83, distance: 6.6
click at [526, 83] on link "14" at bounding box center [525, 83] width 9 height 7
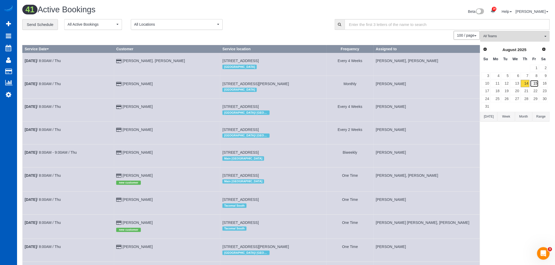
click at [534, 84] on link "15" at bounding box center [534, 83] width 9 height 7
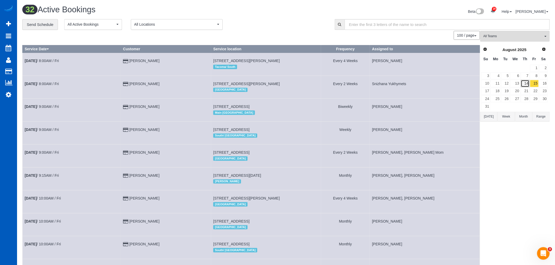
click at [525, 83] on link "14" at bounding box center [525, 83] width 9 height 7
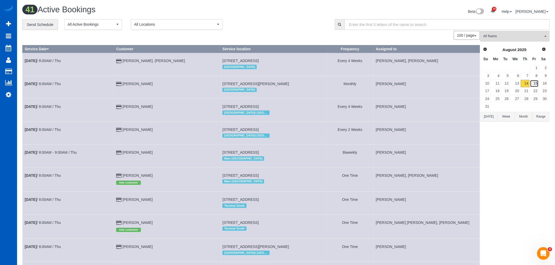
click at [535, 83] on link "15" at bounding box center [534, 83] width 9 height 7
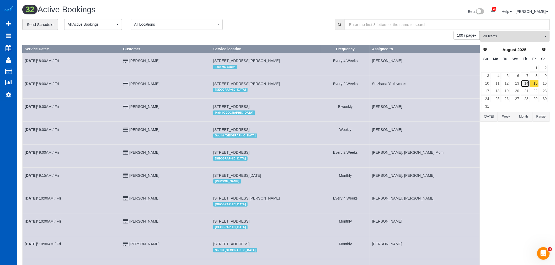
click at [524, 83] on link "14" at bounding box center [525, 83] width 9 height 7
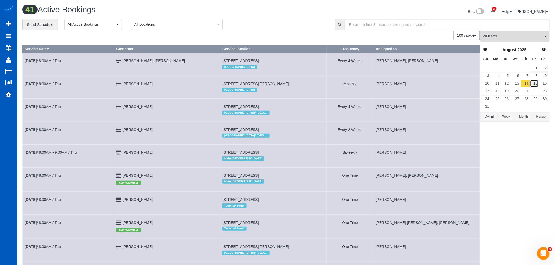
click at [537, 85] on link "15" at bounding box center [534, 83] width 9 height 7
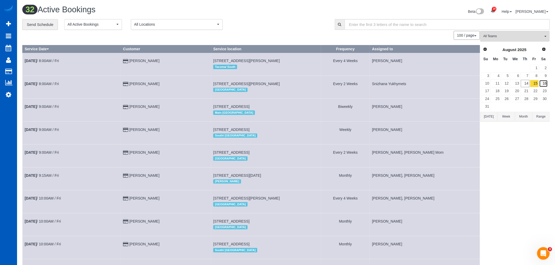
click at [542, 82] on link "16" at bounding box center [543, 83] width 9 height 7
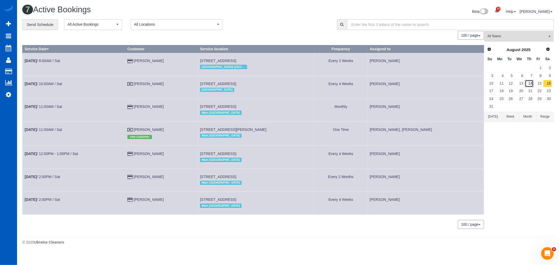
click at [530, 81] on link "14" at bounding box center [529, 83] width 9 height 7
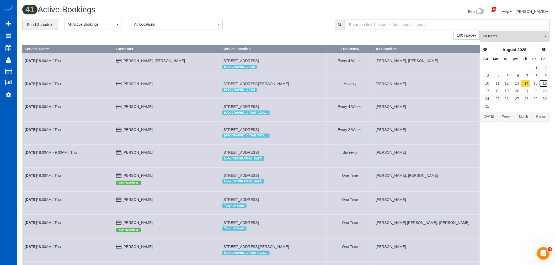
click at [539, 83] on link "16" at bounding box center [543, 83] width 9 height 7
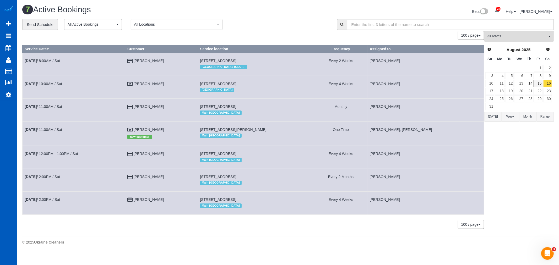
click at [534, 84] on link "15" at bounding box center [538, 83] width 9 height 7
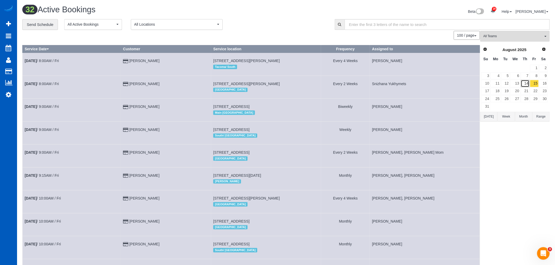
click at [529, 84] on link "14" at bounding box center [525, 83] width 9 height 7
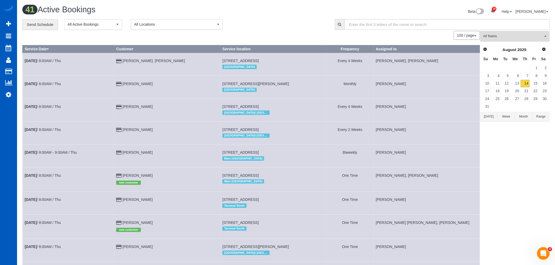
click at [507, 36] on span "All Teams" at bounding box center [513, 36] width 60 height 4
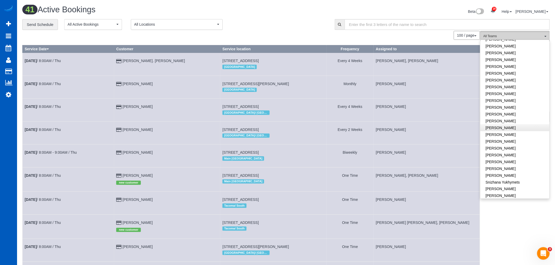
scroll to position [291, 0]
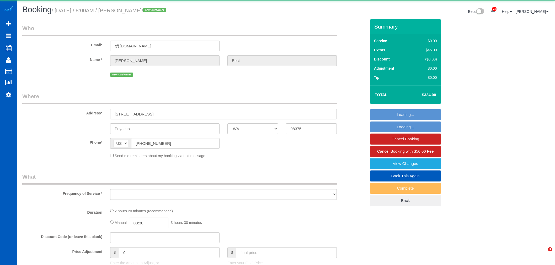
select select "WA"
select select "string:fspay-32b01d59-5db2-470a-bd9b-49841b69fef1"
select select "object:12078"
select select "199"
select select "1001"
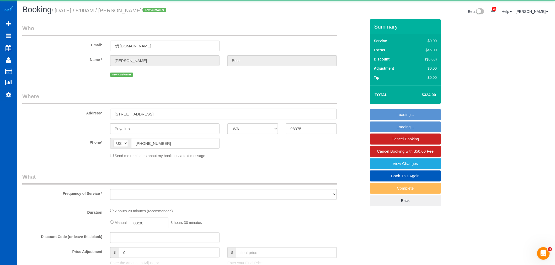
select select "3"
select select "2"
select select "spot20"
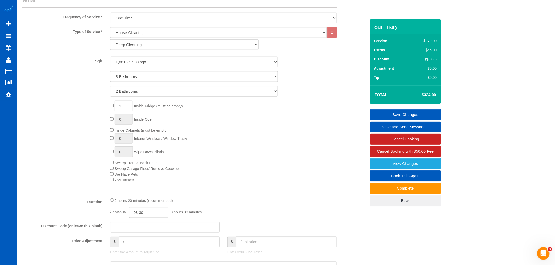
scroll to position [51, 0]
